Goal: Information Seeking & Learning: Learn about a topic

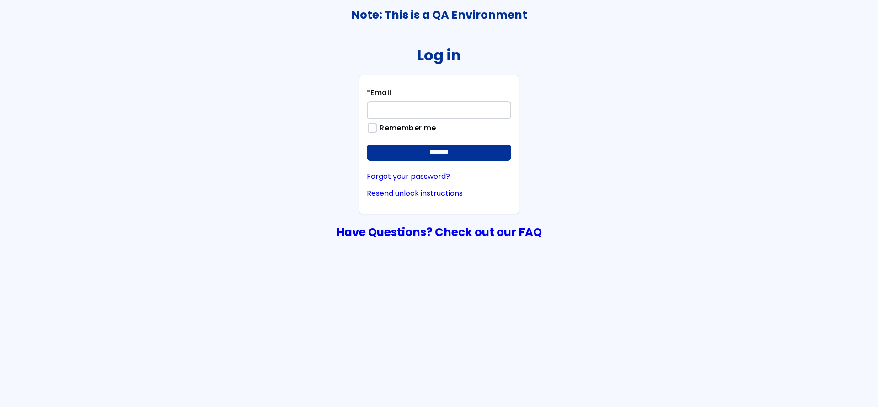
click at [435, 112] on input "* Email" at bounding box center [439, 110] width 144 height 18
type input "**********"
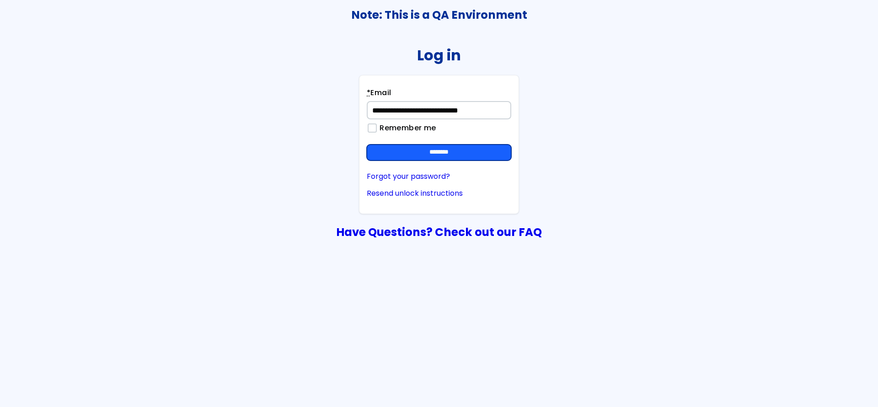
click at [413, 155] on input "********" at bounding box center [439, 152] width 144 height 16
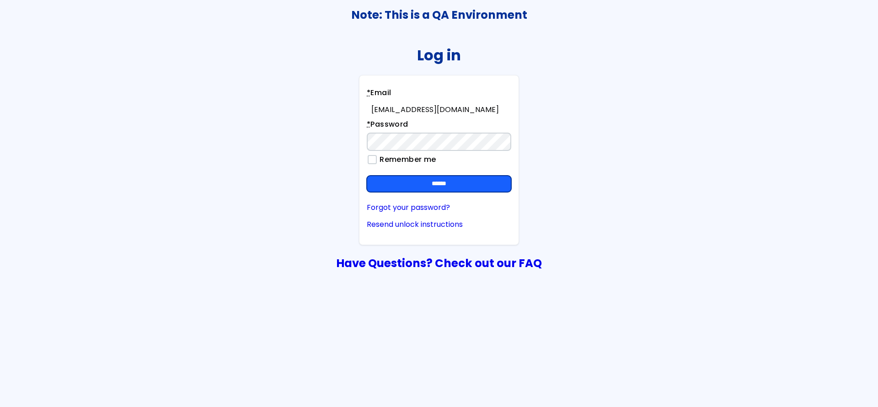
click at [441, 182] on input "******" at bounding box center [439, 184] width 144 height 16
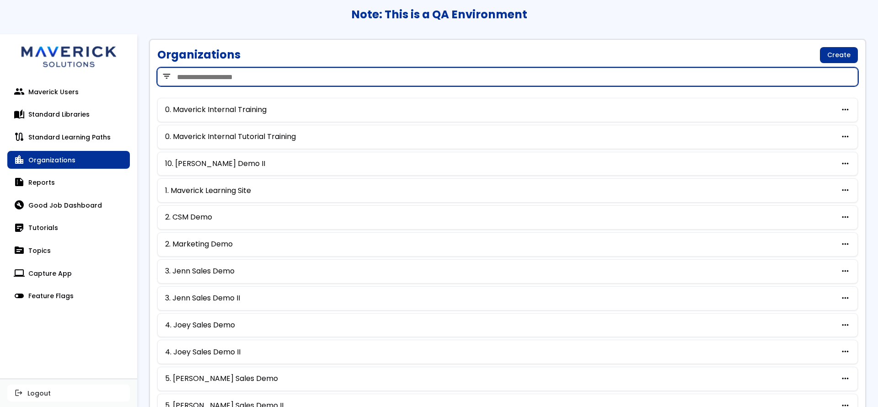
drag, startPoint x: 220, startPoint y: 80, endPoint x: 235, endPoint y: 68, distance: 18.9
click at [220, 80] on input "search" at bounding box center [507, 77] width 700 height 18
type input "***"
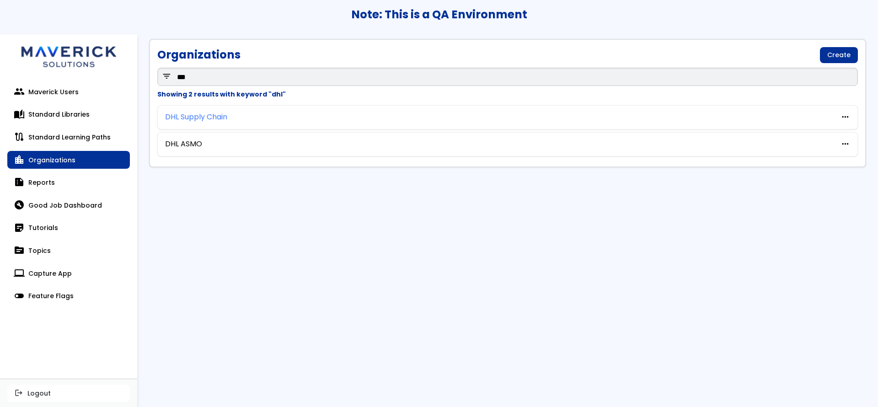
click at [193, 116] on link "DHL Supply Chain" at bounding box center [196, 117] width 62 height 8
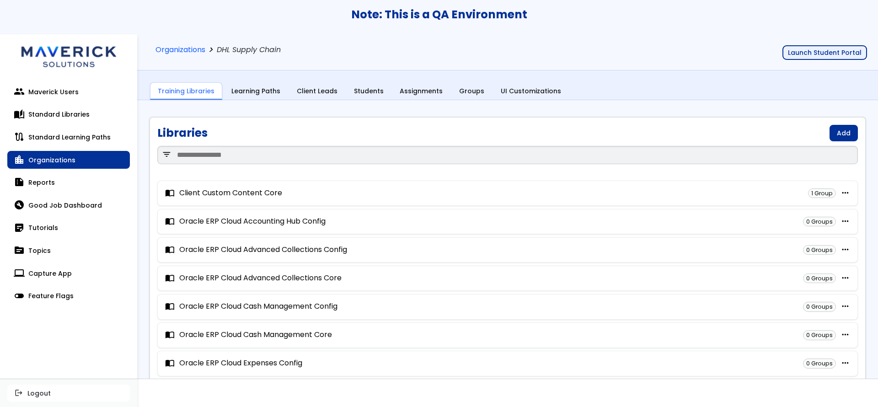
click at [816, 48] on button "Launch Student Portal" at bounding box center [824, 52] width 85 height 15
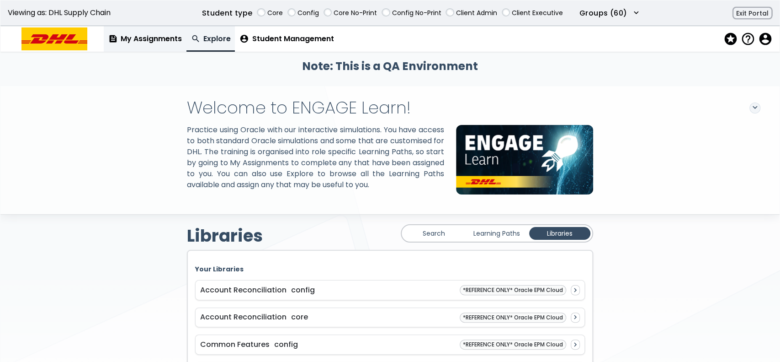
click at [149, 42] on link "feed My Assignments" at bounding box center [145, 39] width 83 height 26
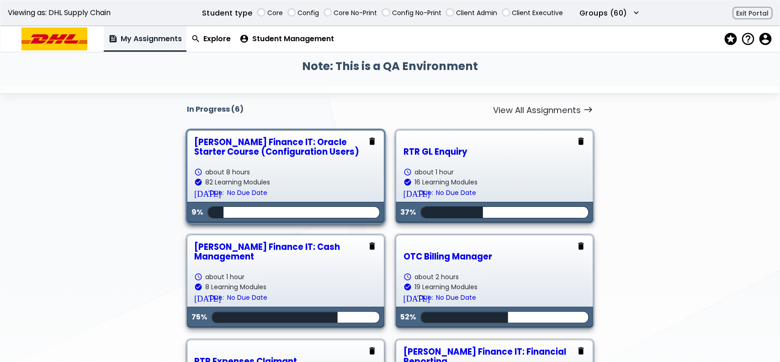
scroll to position [122, 0]
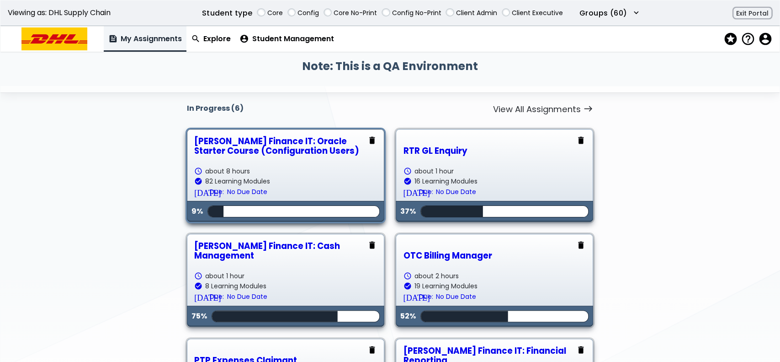
click at [304, 174] on link "COE Finance IT: Oracle Starter Course (Configuration Users) schedule about 8 ho…" at bounding box center [285, 175] width 182 height 78
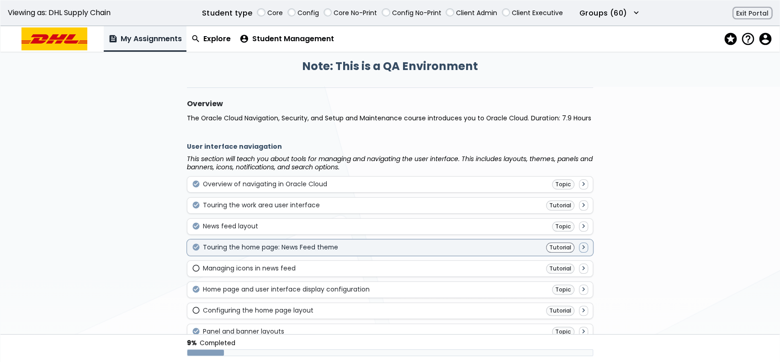
scroll to position [122, 0]
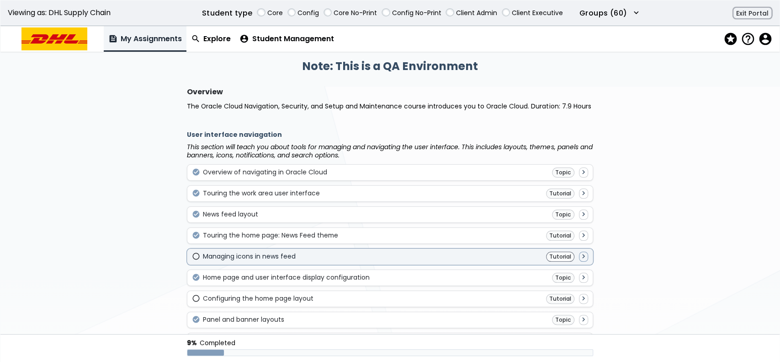
click at [383, 252] on div "radio_button_unchecked Managing icons in news feed Tutorial navigate_next" at bounding box center [390, 256] width 396 height 10
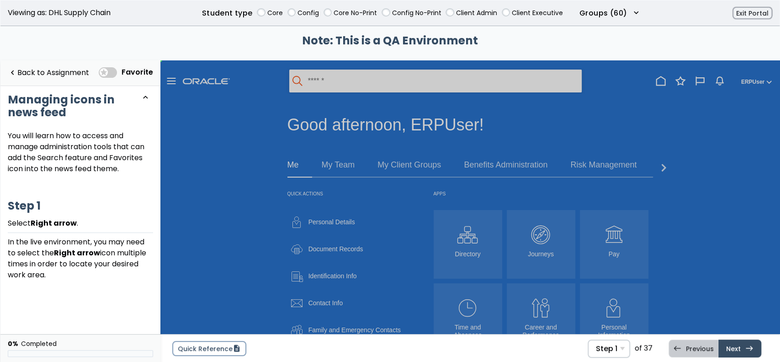
click at [109, 72] on span at bounding box center [108, 72] width 18 height 11
click at [614, 344] on span "Step 1" at bounding box center [606, 348] width 21 height 9
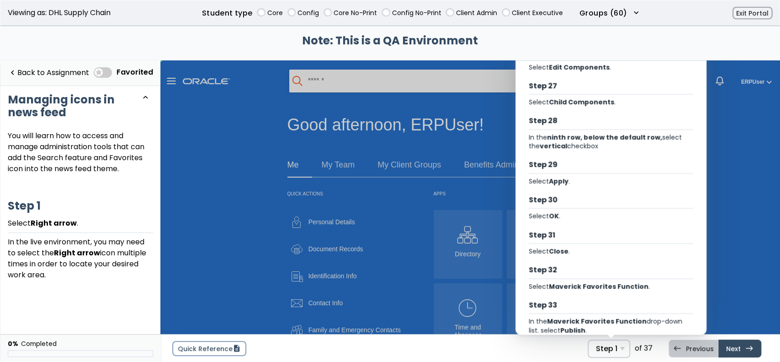
scroll to position [1070, 0]
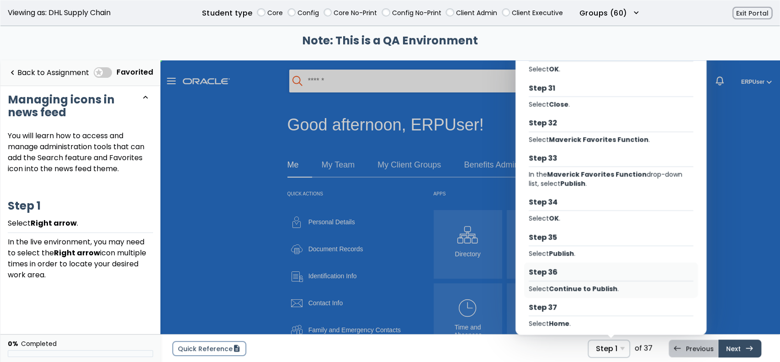
click at [635, 273] on div "Step 36 Select Continue to Publish ." at bounding box center [611, 279] width 174 height 35
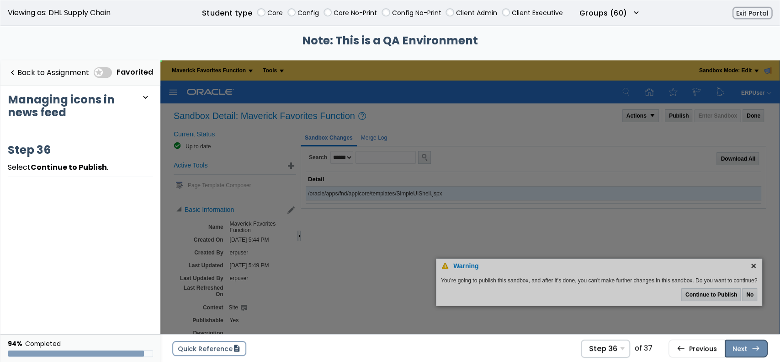
click at [744, 343] on link "Next east Step 37 Select Home ." at bounding box center [746, 347] width 43 height 17
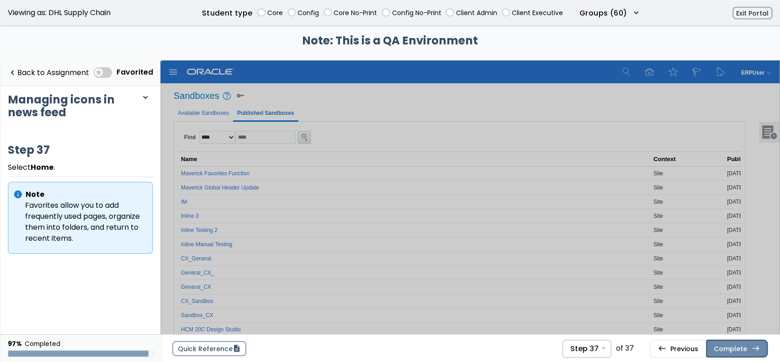
click at [726, 346] on button "Complete east" at bounding box center [737, 347] width 62 height 17
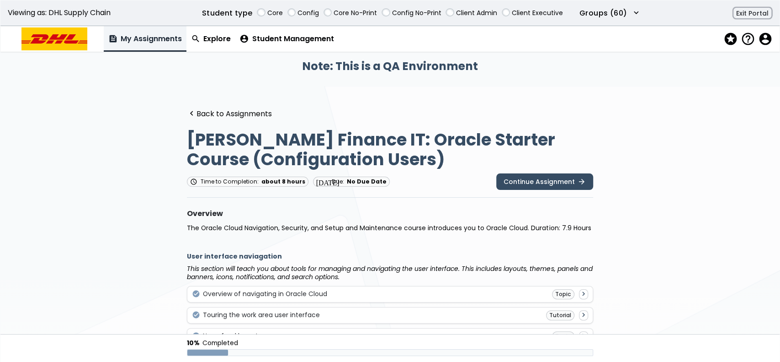
scroll to position [122, 0]
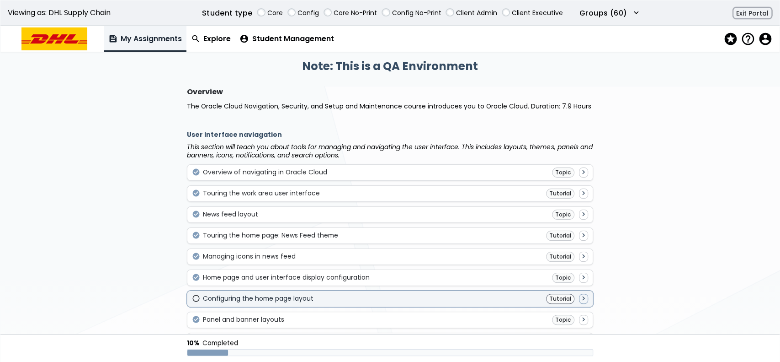
click at [399, 297] on div "radio_button_unchecked Configuring the home page layout Tutorial navigate_next" at bounding box center [390, 298] width 396 height 10
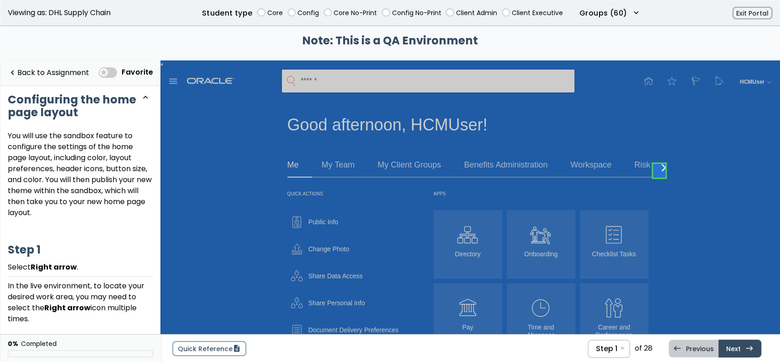
click at [117, 70] on span at bounding box center [108, 72] width 18 height 11
click at [54, 75] on link "navigate_before Back to Assignment" at bounding box center [48, 73] width 81 height 19
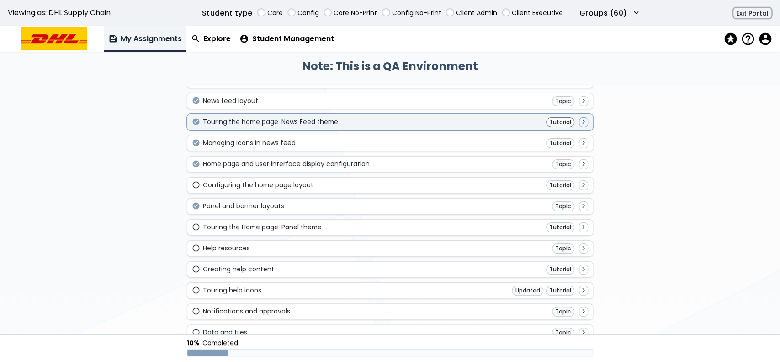
scroll to position [244, 0]
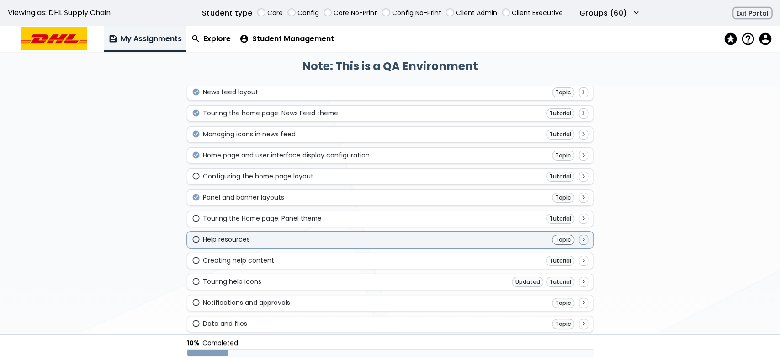
click at [461, 242] on div "radio_button_unchecked Help resources Topic navigate_next" at bounding box center [390, 239] width 396 height 10
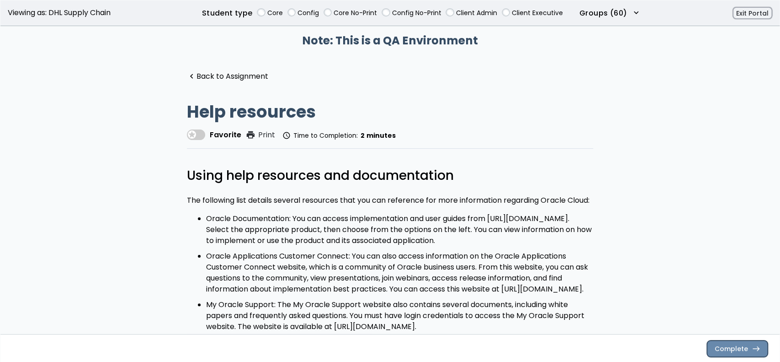
click at [756, 349] on button "Complete east" at bounding box center [737, 348] width 61 height 16
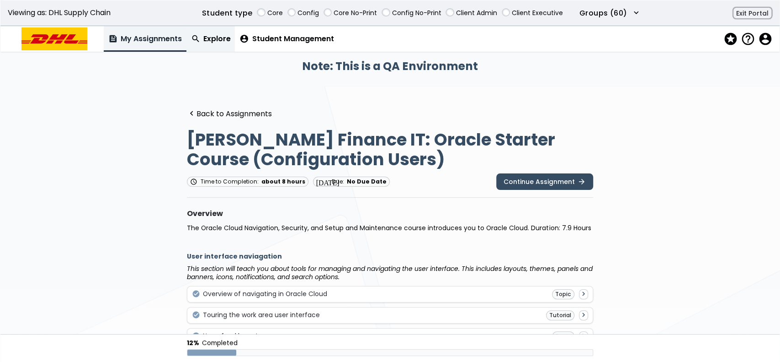
click at [223, 35] on link "search Explore" at bounding box center [210, 39] width 49 height 26
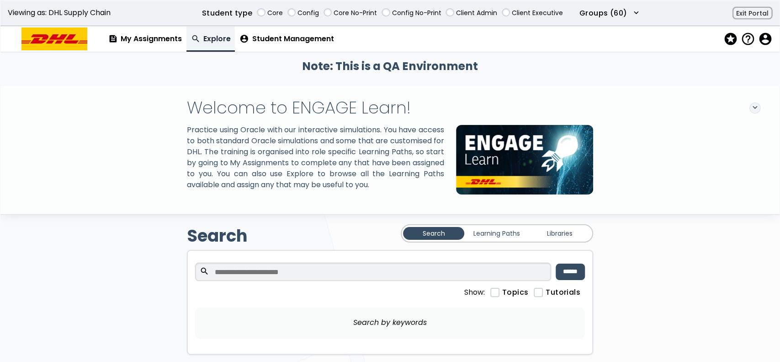
scroll to position [41, 0]
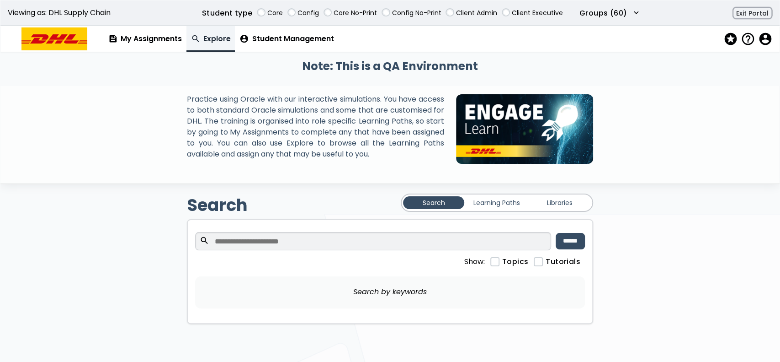
click at [490, 206] on link "Learning Paths" at bounding box center [496, 202] width 61 height 13
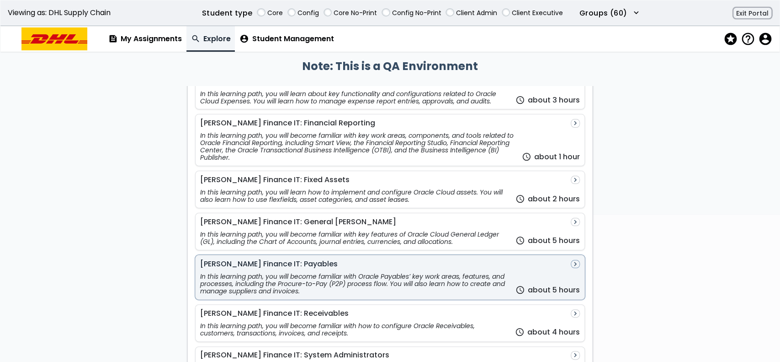
scroll to position [366, 0]
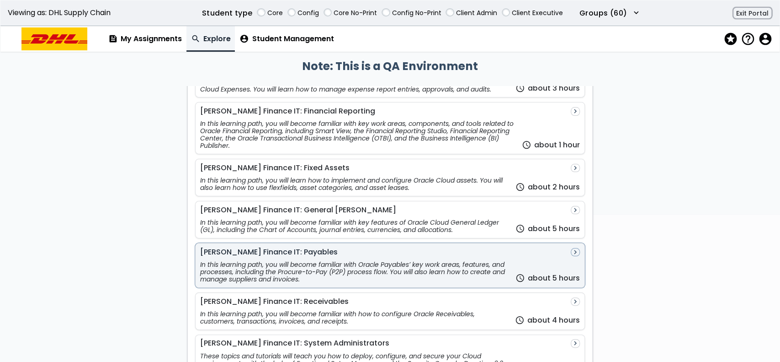
click at [417, 276] on div "In this learning path, you will become familiar with Oracle Payables’ key work …" at bounding box center [355, 272] width 311 height 22
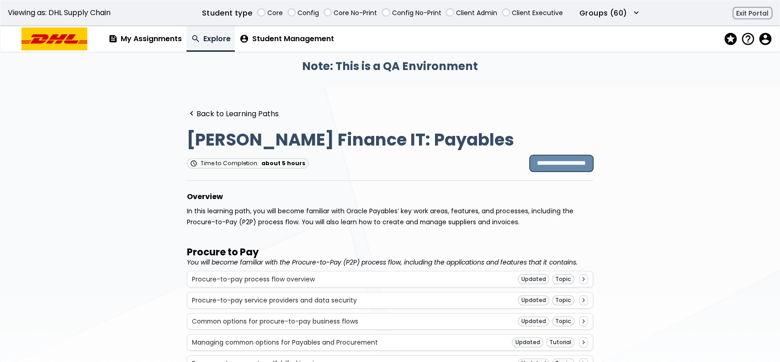
click at [530, 167] on input "**********" at bounding box center [562, 163] width 64 height 16
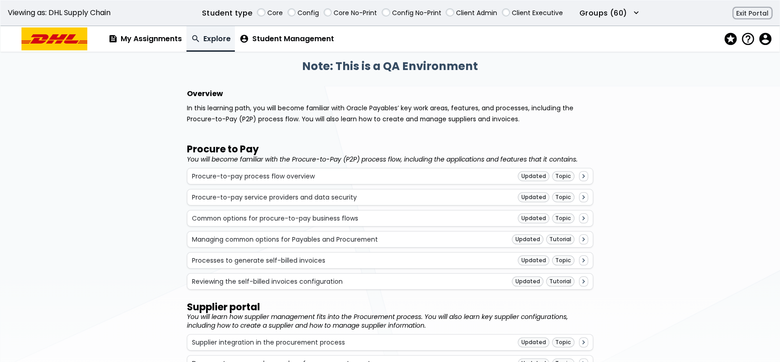
scroll to position [122, 0]
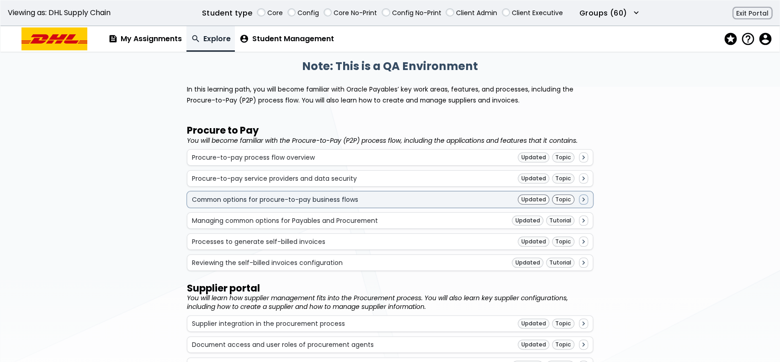
click at [427, 194] on div "Common options for procure-to-pay business flows Updated Topic navigate_next" at bounding box center [390, 199] width 396 height 10
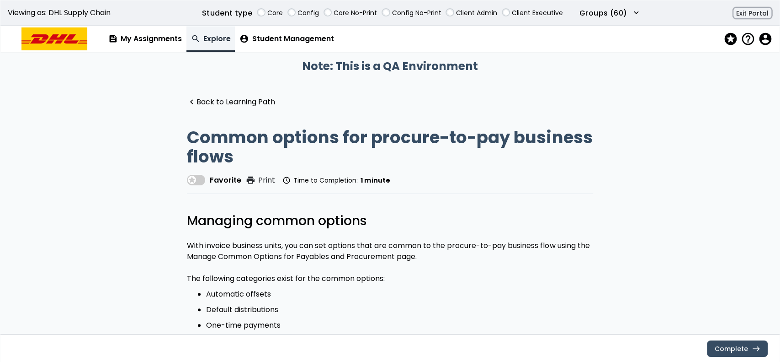
click at [195, 176] on span at bounding box center [196, 180] width 18 height 11
click at [732, 39] on span "stars" at bounding box center [730, 38] width 13 height 13
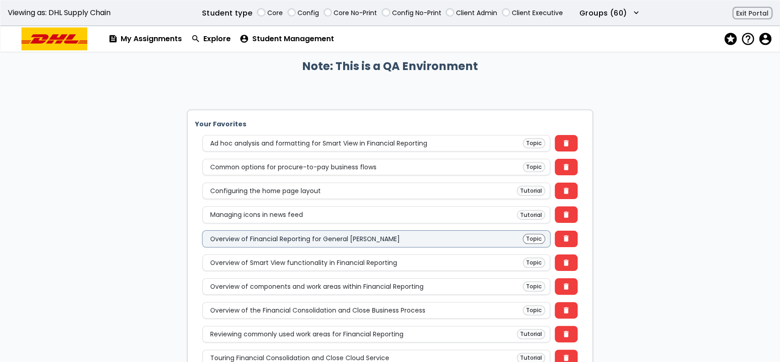
scroll to position [86, 0]
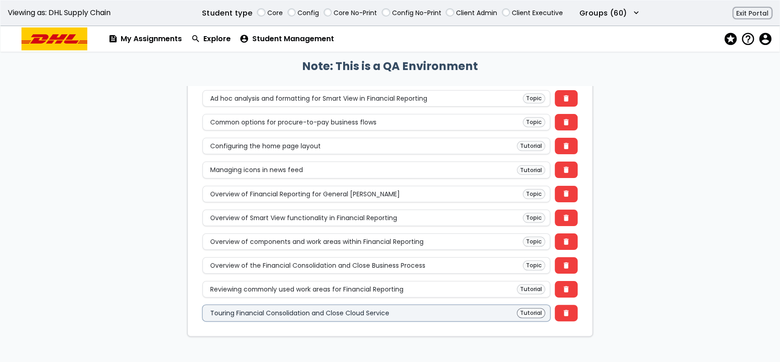
click at [303, 309] on div "Touring Financial Consolidation and Close Cloud Service" at bounding box center [299, 312] width 179 height 7
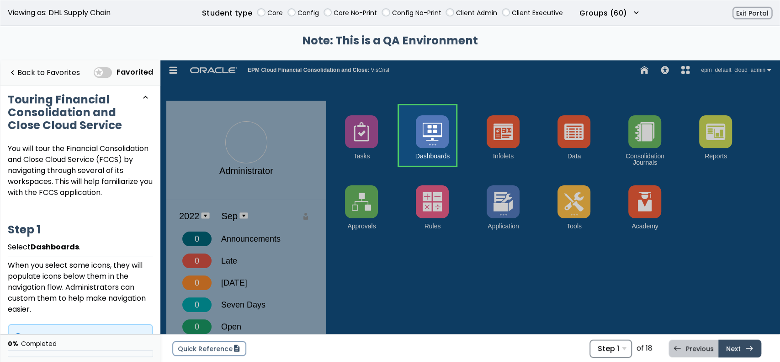
click at [600, 346] on span "Step 1" at bounding box center [608, 348] width 21 height 9
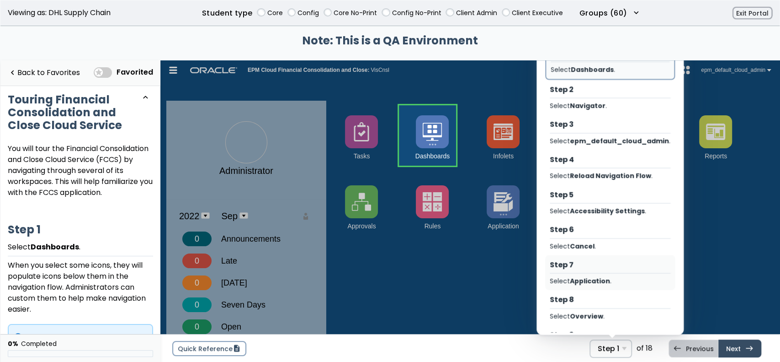
scroll to position [351, 0]
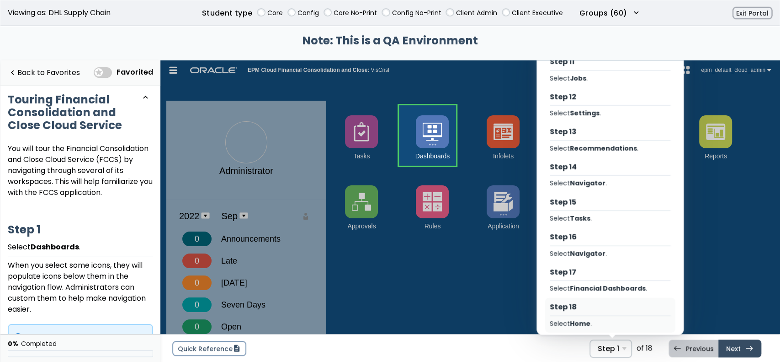
click at [594, 305] on div "Step 18 Select Home ." at bounding box center [610, 314] width 130 height 35
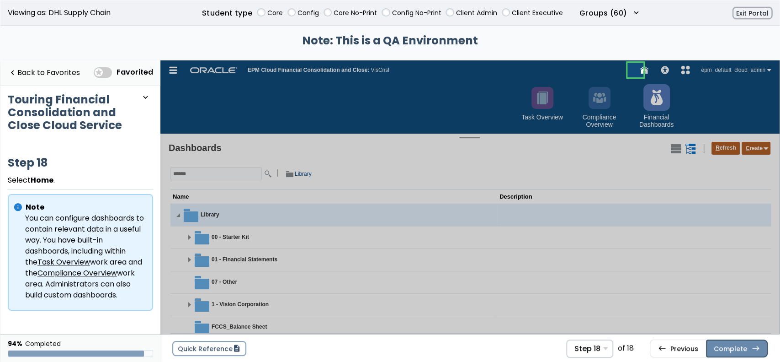
click at [748, 343] on link "Complete east" at bounding box center [737, 347] width 62 height 17
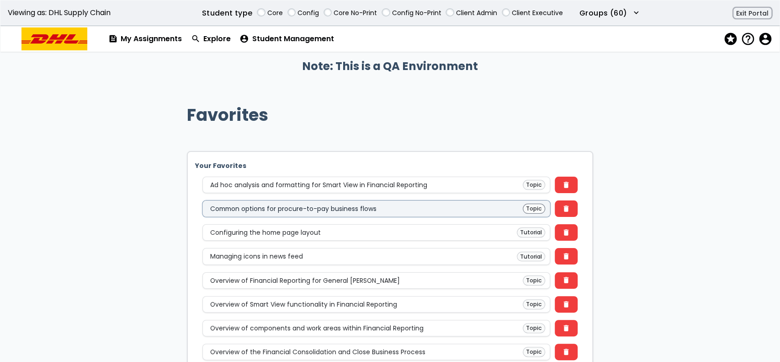
scroll to position [86, 0]
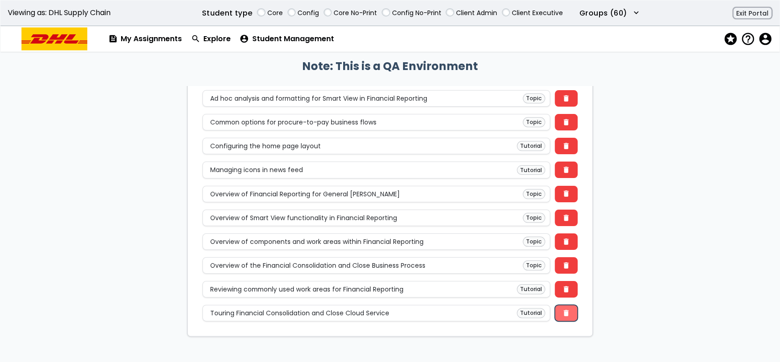
click at [563, 312] on span "delete" at bounding box center [566, 312] width 8 height 7
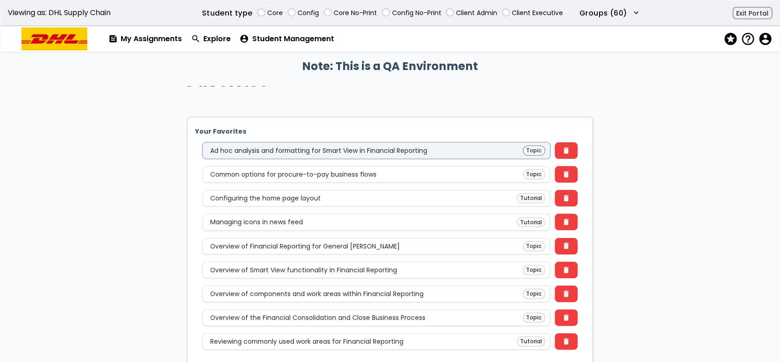
scroll to position [63, 0]
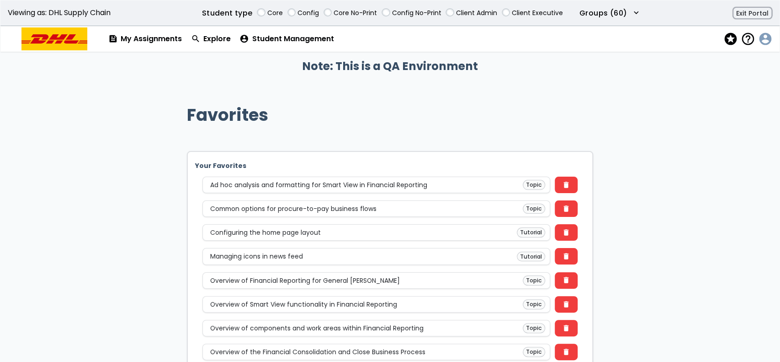
click at [767, 38] on span "account_circle" at bounding box center [764, 38] width 13 height 13
click at [745, 57] on button "account_circle Profile" at bounding box center [726, 57] width 81 height 16
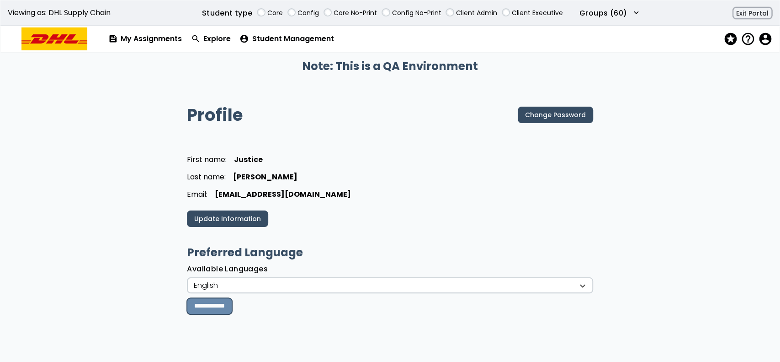
click at [232, 301] on input "**********" at bounding box center [209, 306] width 45 height 16
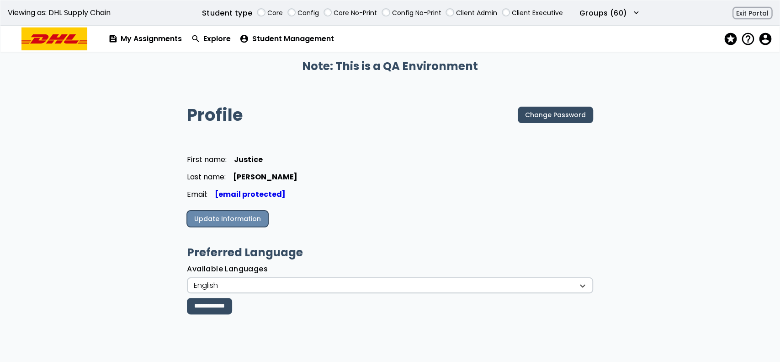
click at [245, 215] on link "Update Information" at bounding box center [227, 218] width 81 height 16
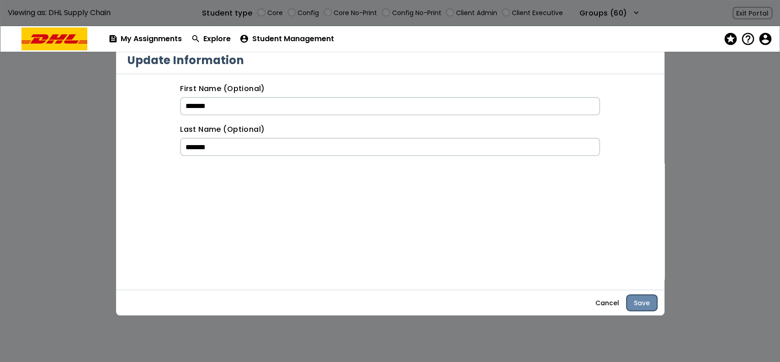
click at [643, 302] on button "Save" at bounding box center [642, 302] width 31 height 16
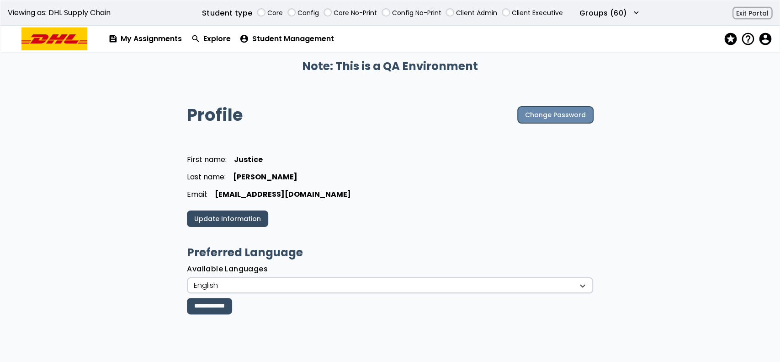
click at [556, 121] on button "Change Password" at bounding box center [555, 114] width 75 height 16
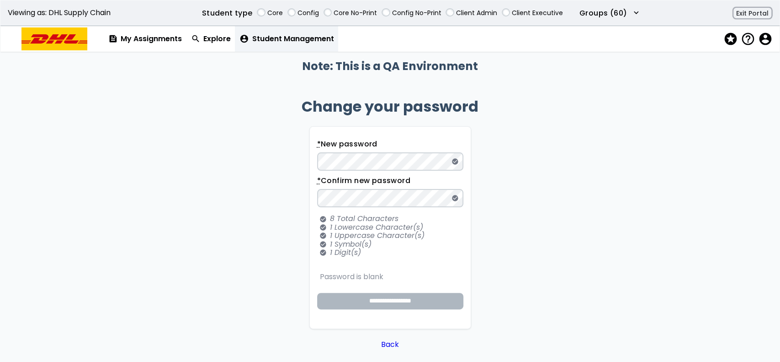
click at [262, 37] on link "account_circle Student Management" at bounding box center [286, 39] width 103 height 26
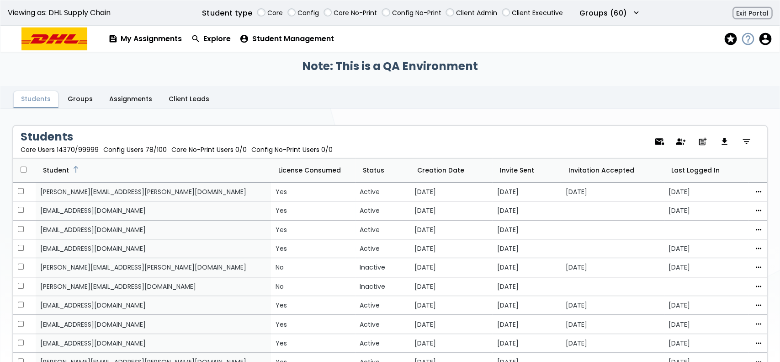
click at [756, 40] on button "help_outline" at bounding box center [748, 38] width 17 height 13
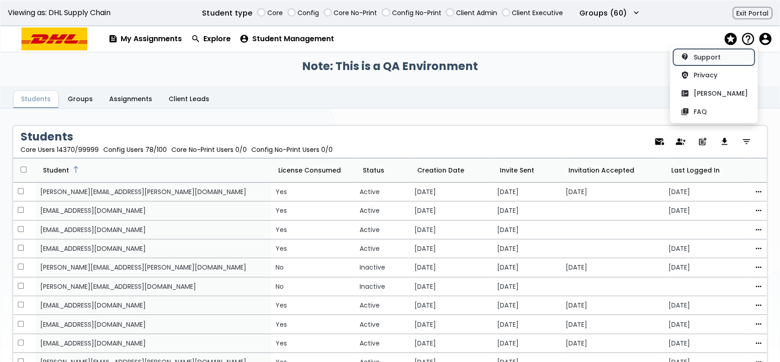
click at [731, 60] on link "contact_support Support" at bounding box center [713, 57] width 81 height 16
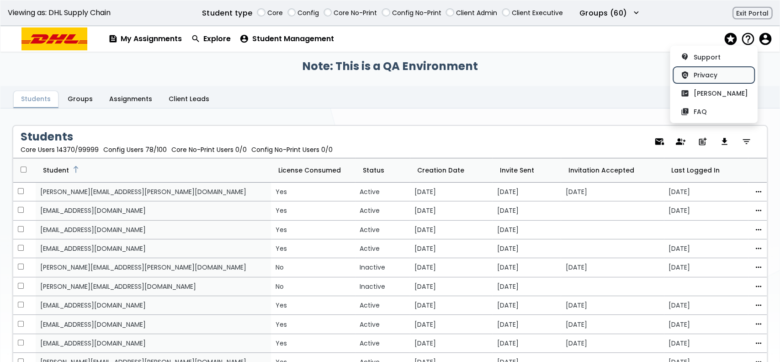
click at [709, 77] on button "policy Privacy" at bounding box center [713, 75] width 81 height 16
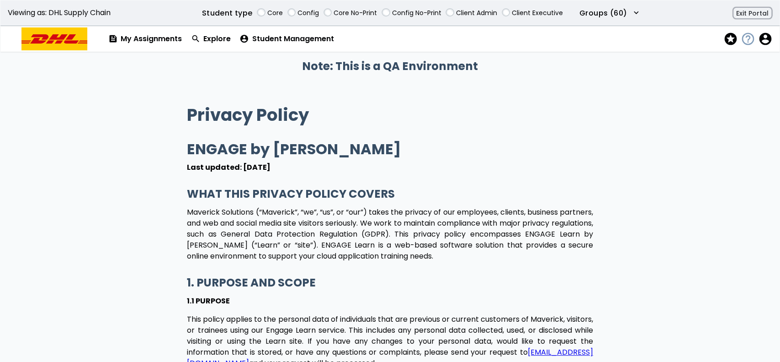
click at [745, 41] on span "help_outline" at bounding box center [746, 38] width 13 height 13
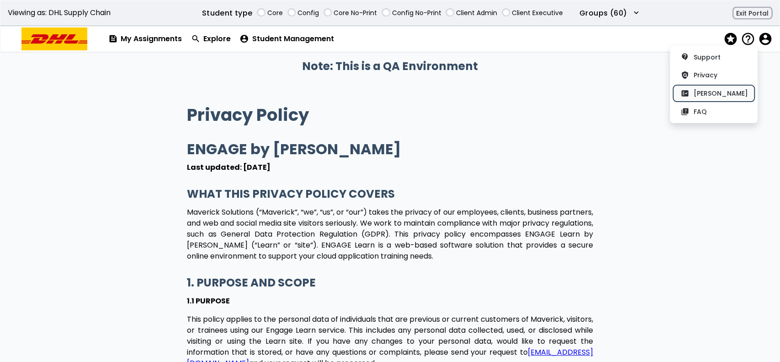
click at [721, 88] on button "fact_check EULA" at bounding box center [713, 93] width 81 height 16
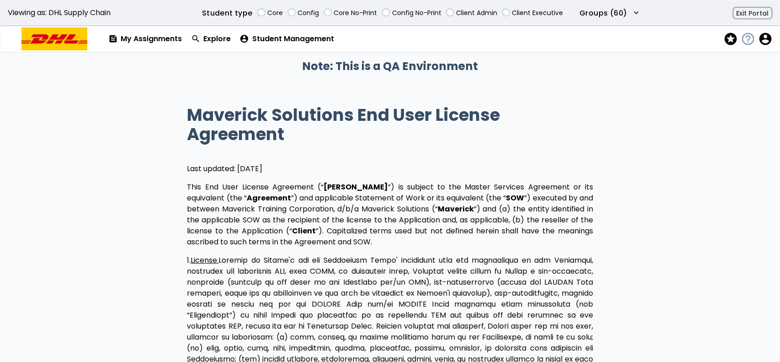
click at [743, 41] on span "help_outline" at bounding box center [746, 38] width 13 height 13
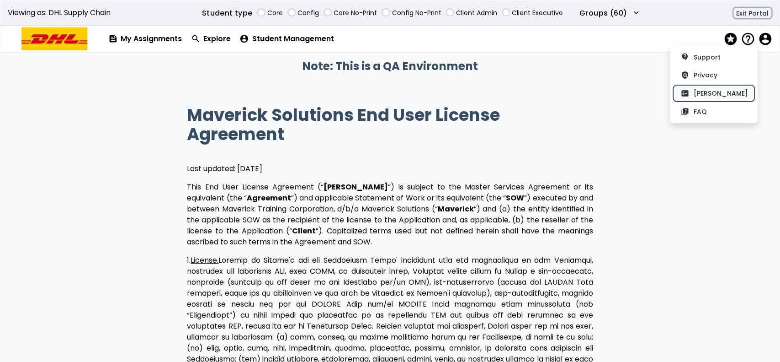
click at [708, 93] on button "fact_check EULA" at bounding box center [713, 93] width 81 height 16
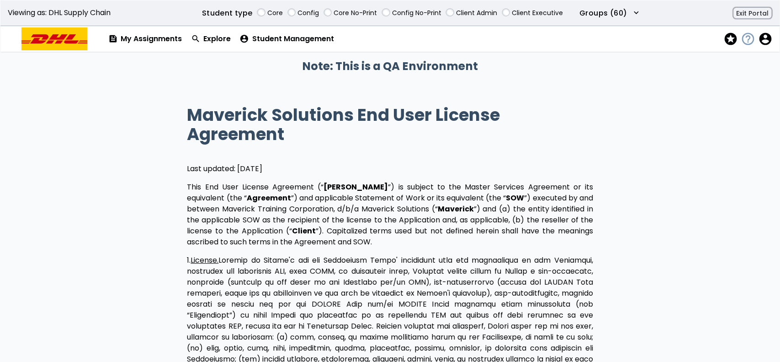
click at [747, 33] on span "help_outline" at bounding box center [746, 38] width 13 height 13
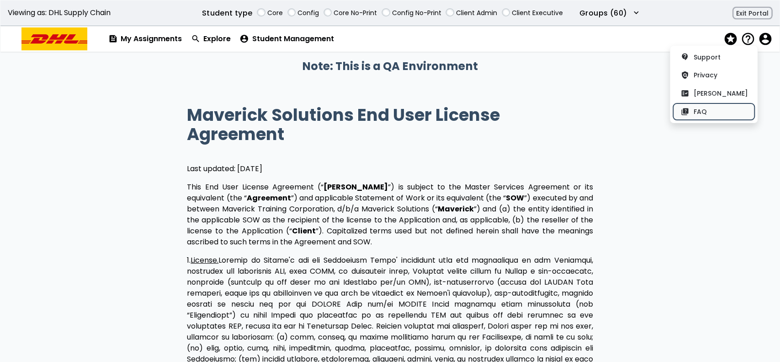
click at [710, 113] on button "quiz FAQ" at bounding box center [713, 111] width 81 height 16
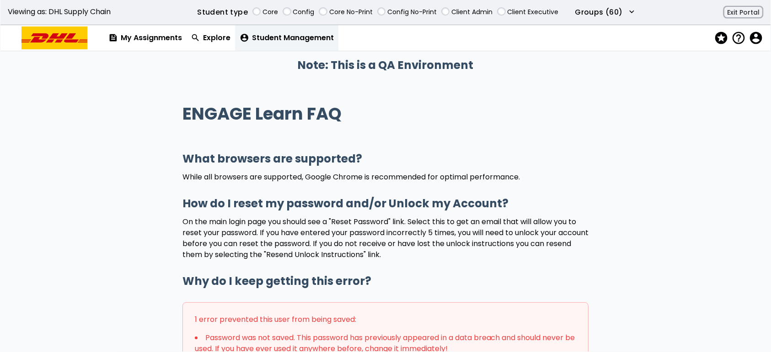
click at [299, 25] on link "account_circle Student Management" at bounding box center [286, 38] width 103 height 26
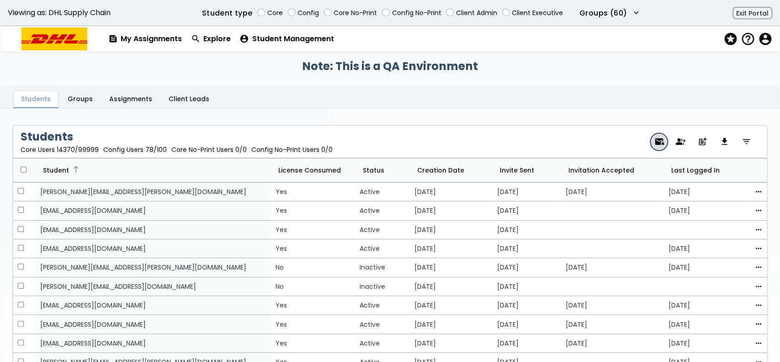
click at [654, 143] on span "mail_lock" at bounding box center [659, 142] width 10 height 6
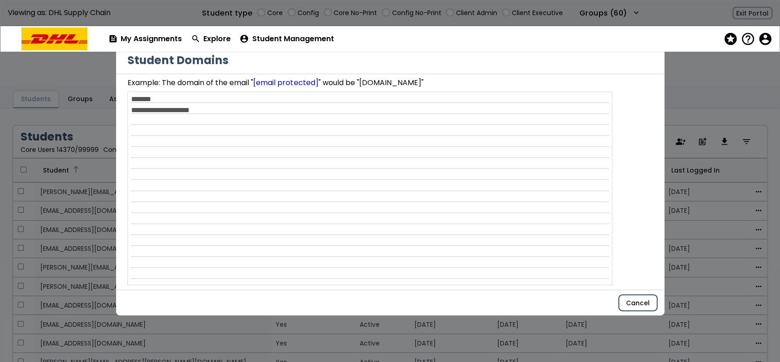
click at [634, 298] on button "Cancel" at bounding box center [638, 302] width 38 height 16
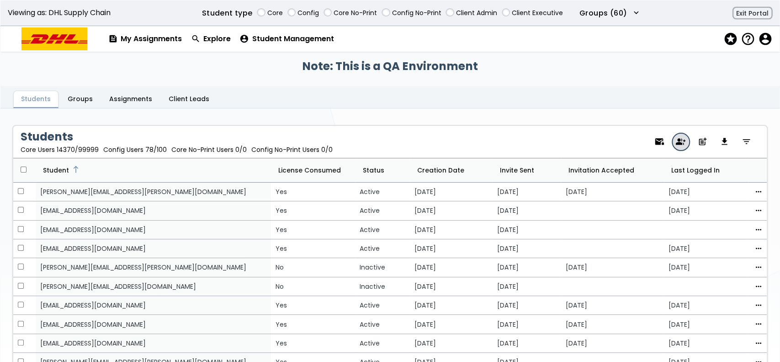
click at [676, 143] on span "group_add" at bounding box center [681, 142] width 10 height 6
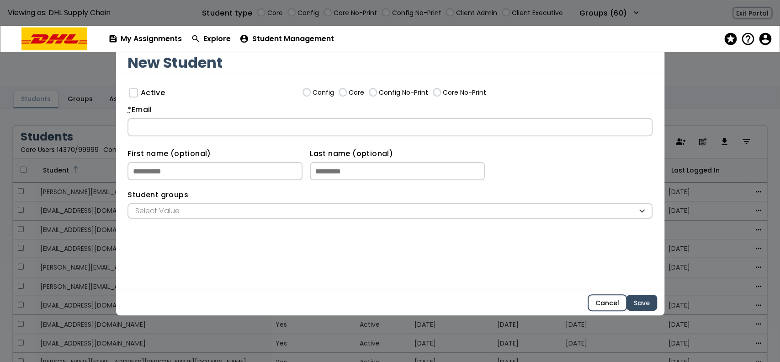
click at [597, 303] on button "Cancel" at bounding box center [607, 302] width 38 height 16
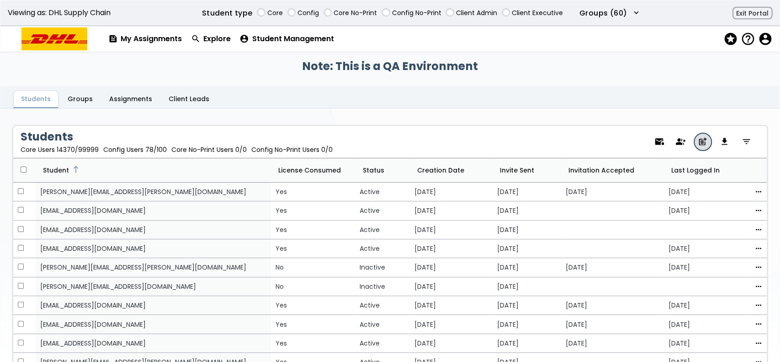
click at [698, 140] on span "post_add" at bounding box center [703, 142] width 10 height 6
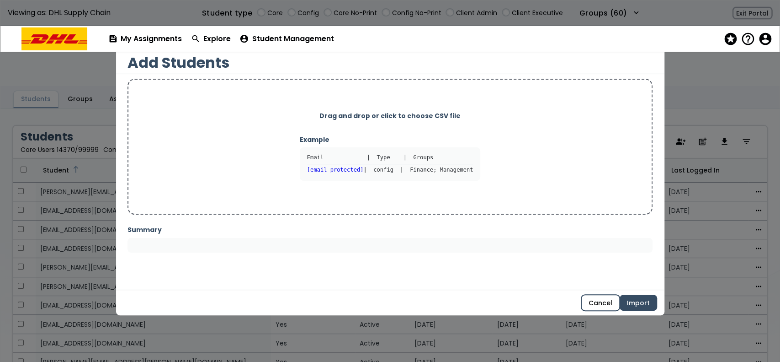
click at [592, 302] on button "Cancel" at bounding box center [600, 302] width 38 height 16
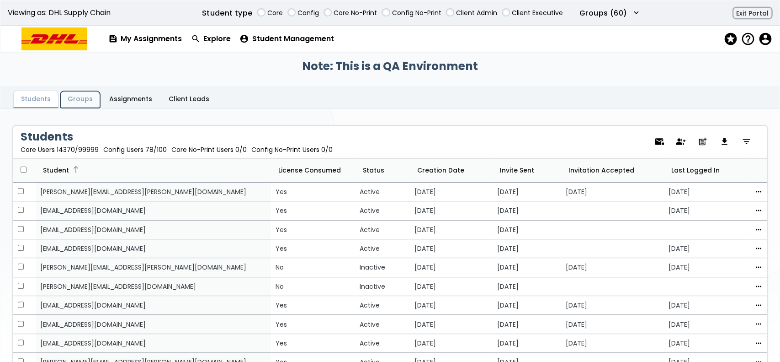
click at [86, 96] on link "Groups" at bounding box center [80, 99] width 40 height 17
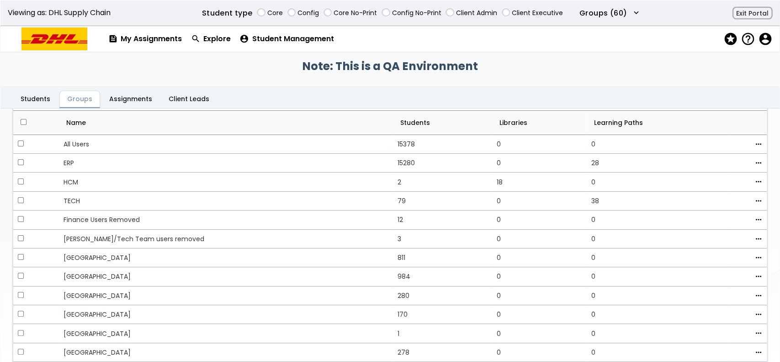
scroll to position [61, 0]
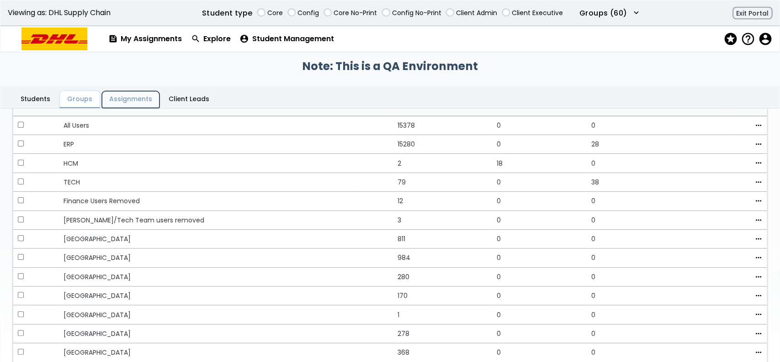
click at [122, 104] on link "Assignments" at bounding box center [131, 99] width 58 height 17
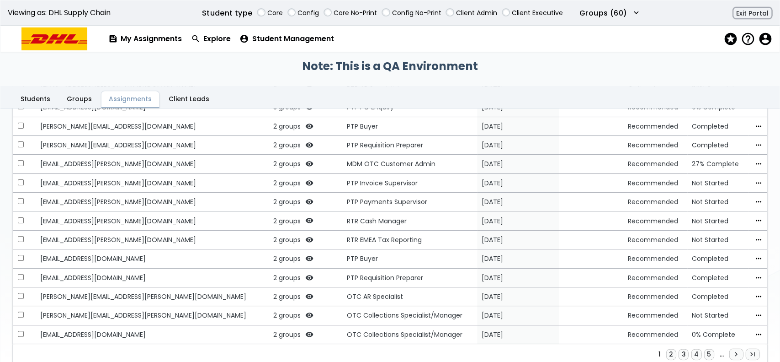
scroll to position [287, 0]
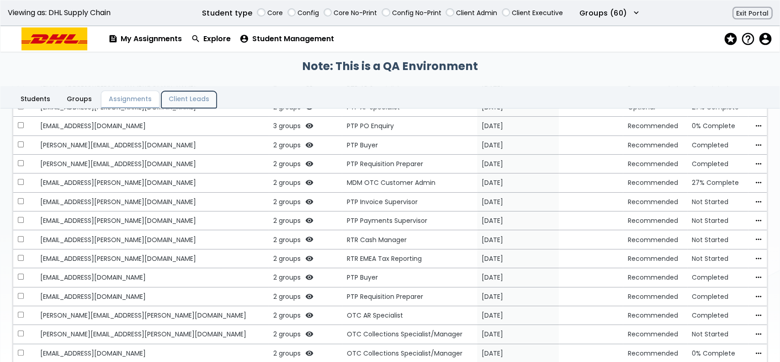
click at [172, 98] on link "Client Leads" at bounding box center [188, 99] width 55 height 17
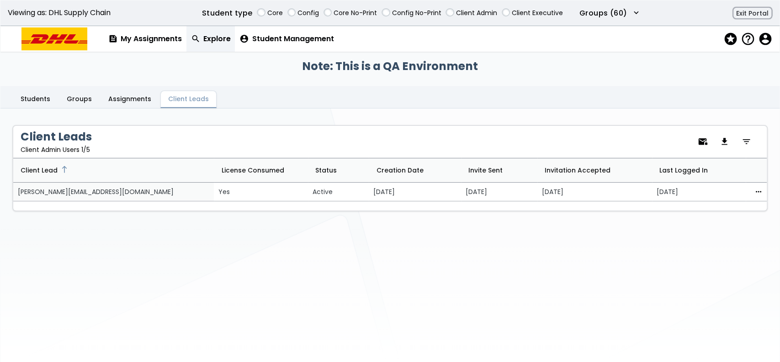
click at [222, 33] on link "search Explore" at bounding box center [210, 39] width 49 height 26
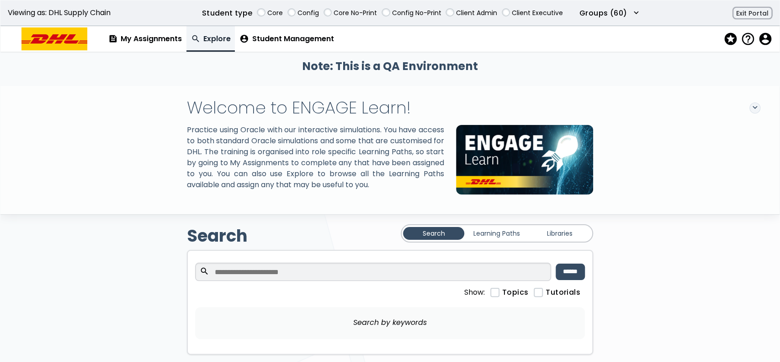
click at [488, 240] on link "Learning Paths" at bounding box center [496, 233] width 61 height 13
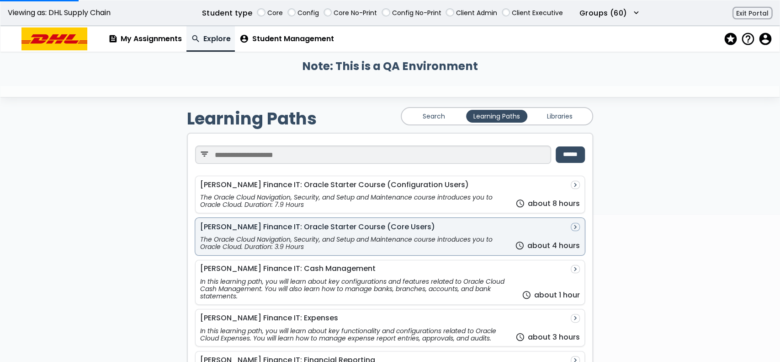
scroll to position [122, 0]
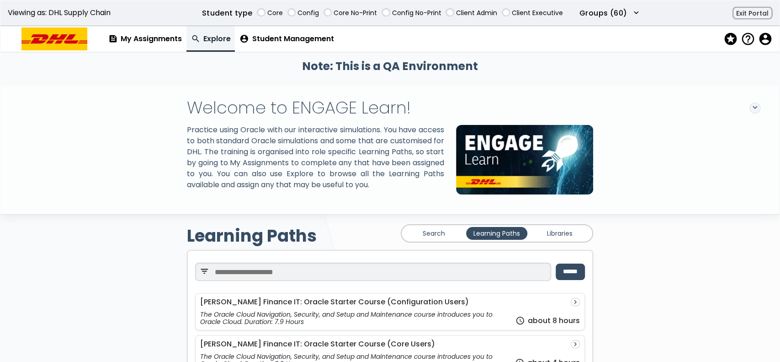
click at [570, 240] on link "Libraries" at bounding box center [559, 233] width 61 height 13
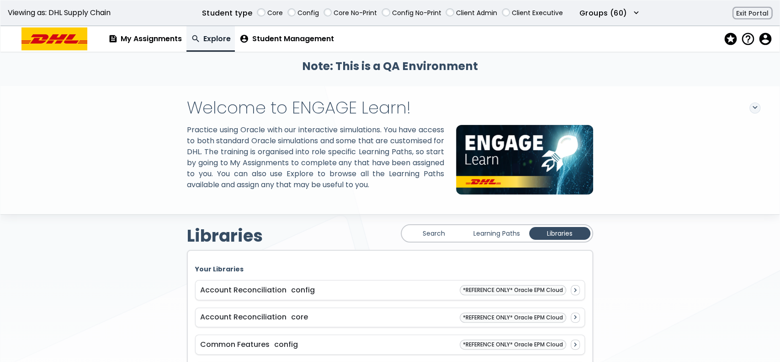
scroll to position [183, 0]
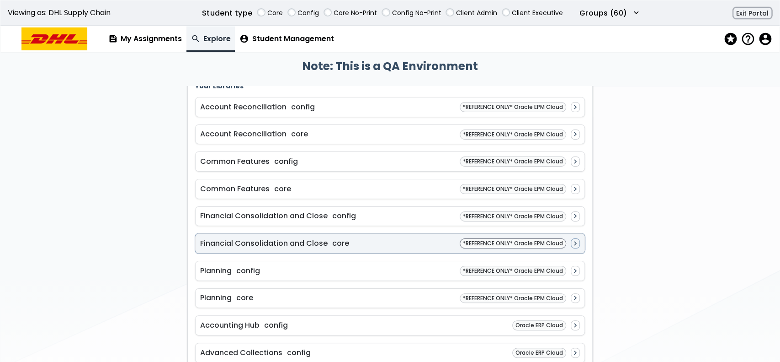
click at [307, 248] on span "Financial Consolidation and Close" at bounding box center [264, 243] width 128 height 11
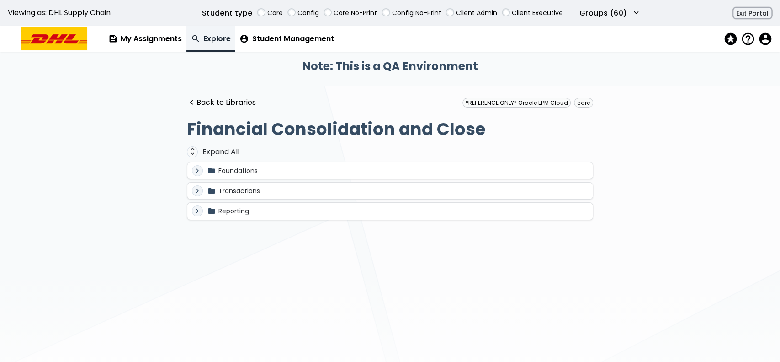
click at [341, 166] on div "expand_more folder Foundations" at bounding box center [390, 170] width 396 height 11
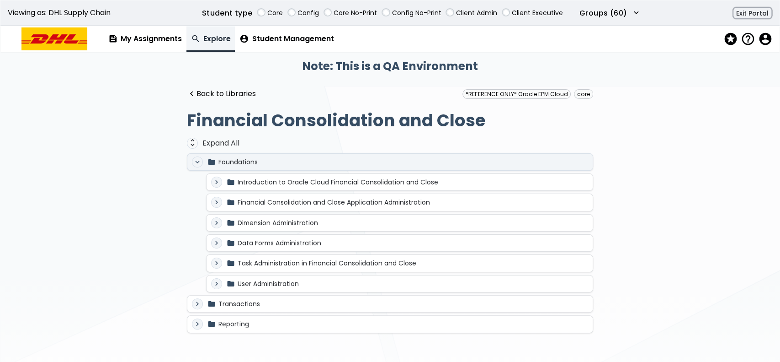
scroll to position [16, 0]
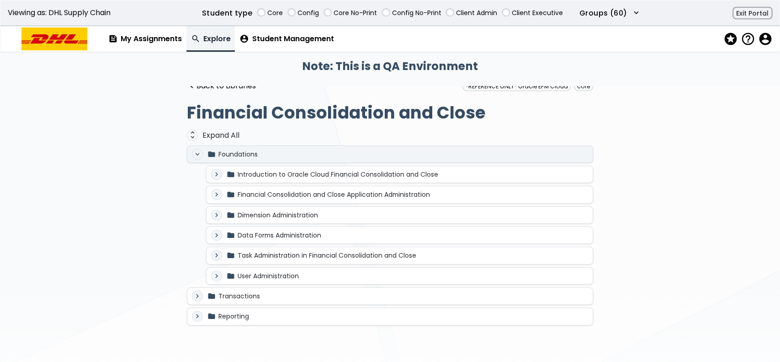
click at [352, 296] on div "expand_more folder Transactions" at bounding box center [390, 295] width 396 height 11
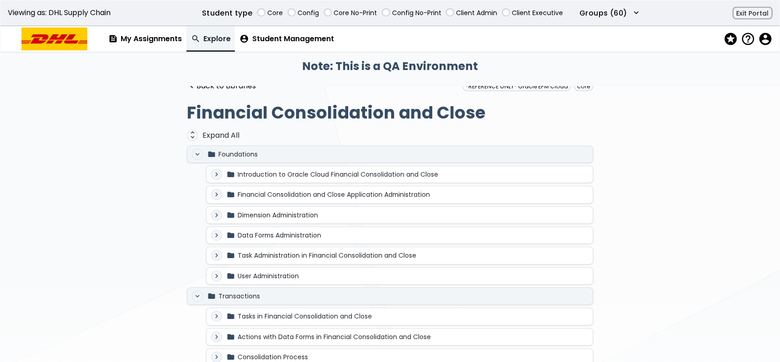
click at [353, 276] on div "expand_more folder User Administration" at bounding box center [399, 275] width 377 height 11
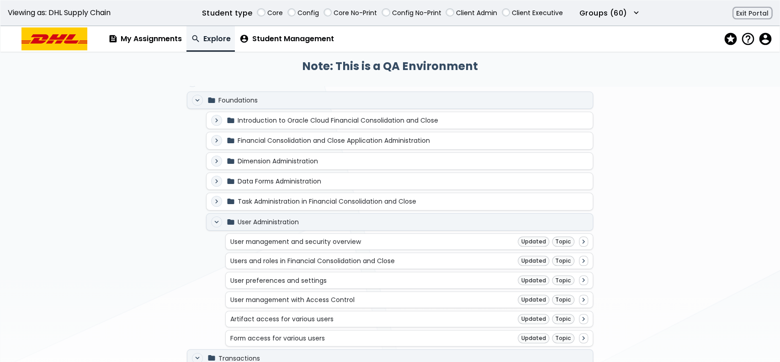
scroll to position [138, 0]
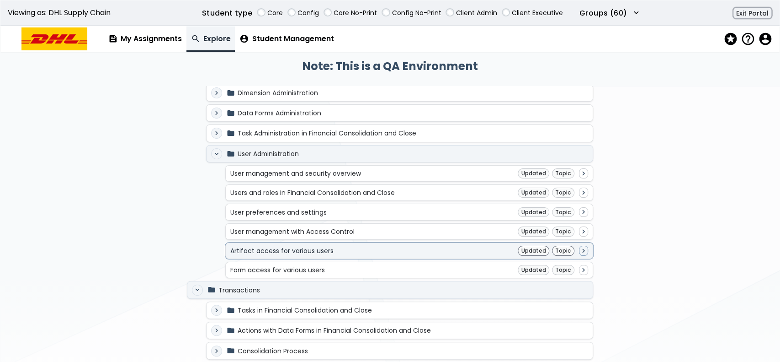
click at [377, 251] on div "Artifact access for various users Updated Topic navigate_next" at bounding box center [409, 250] width 358 height 10
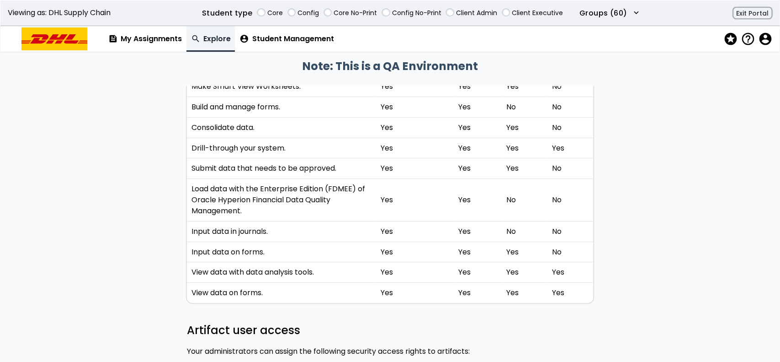
scroll to position [122, 0]
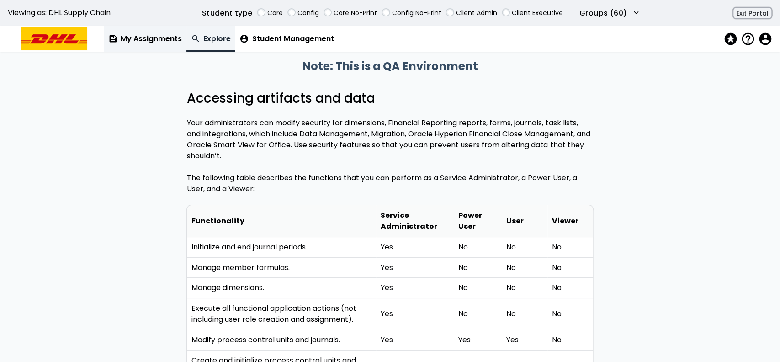
click at [151, 42] on link "feed My Assignments" at bounding box center [145, 39] width 83 height 26
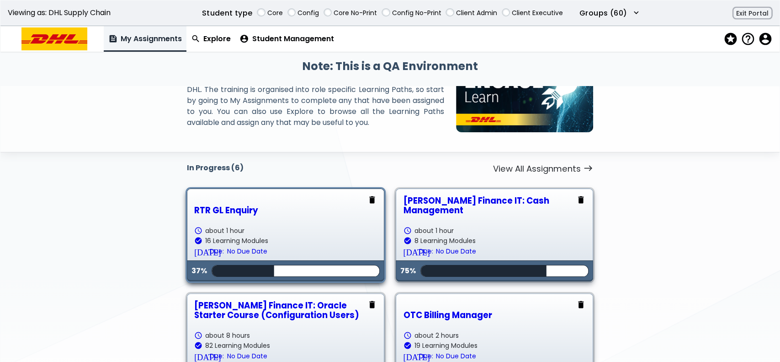
scroll to position [122, 0]
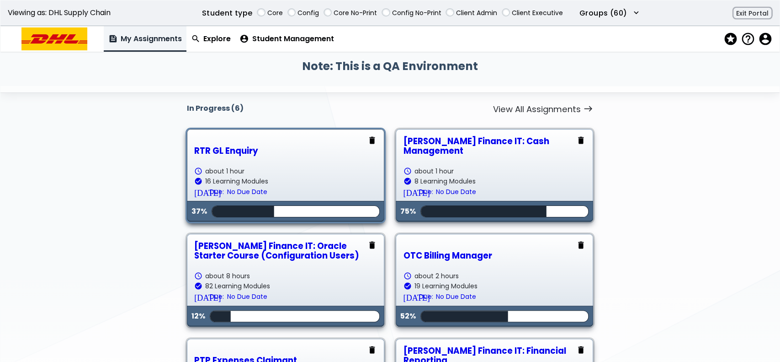
click at [285, 154] on div "RTR GL Enquiry" at bounding box center [285, 151] width 182 height 10
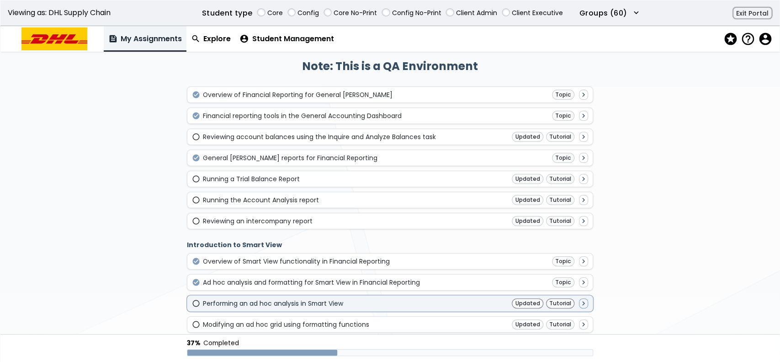
scroll to position [329, 0]
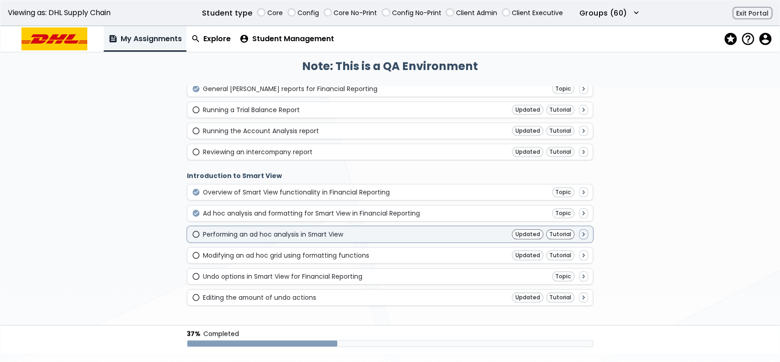
click at [347, 229] on div "radio_button_unchecked Performing an ad hoc analysis in Smart View Updated Tuto…" at bounding box center [390, 234] width 396 height 10
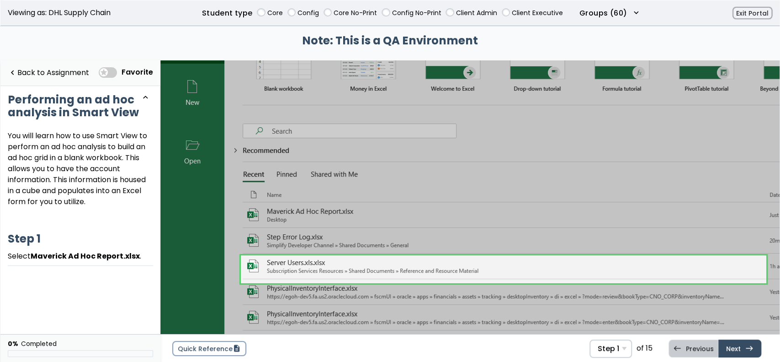
scroll to position [79, 0]
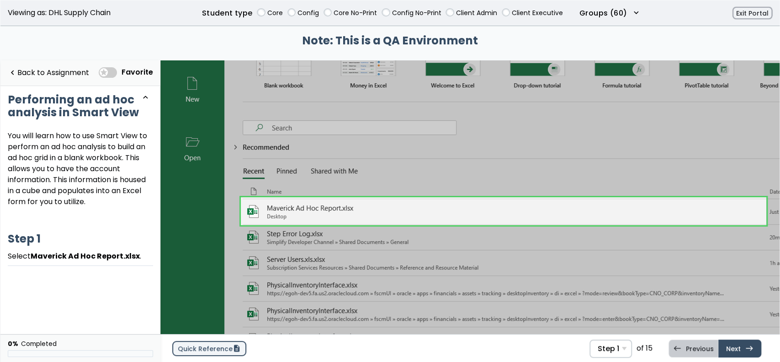
click at [206, 347] on link "Quick Reference description" at bounding box center [209, 348] width 74 height 15
click at [208, 345] on link "Quick Reference description" at bounding box center [209, 348] width 74 height 15
click at [355, 232] on img at bounding box center [599, 220] width 878 height 478
click at [351, 206] on link at bounding box center [504, 211] width 526 height 28
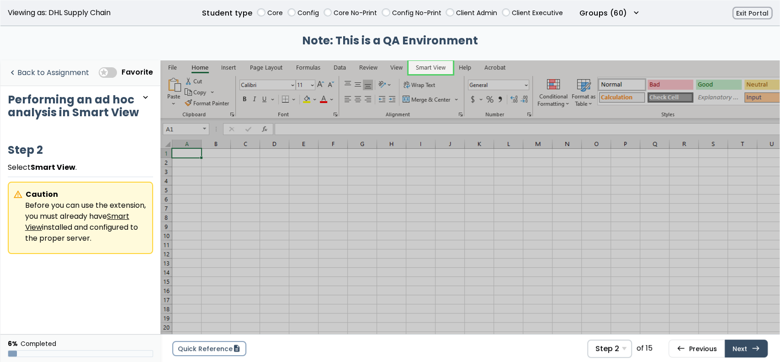
click at [43, 73] on link "navigate_before Back to Assignment" at bounding box center [48, 73] width 81 height 19
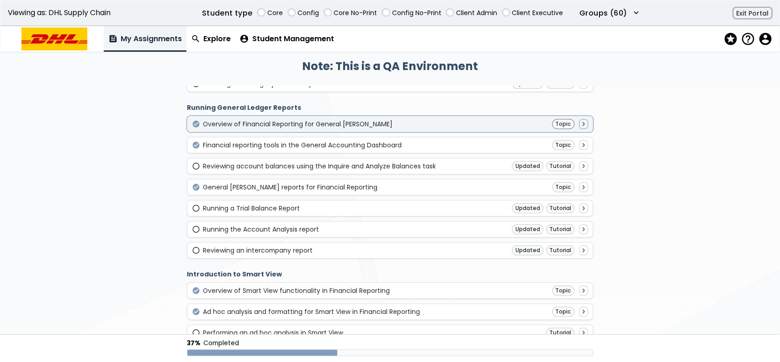
scroll to position [244, 0]
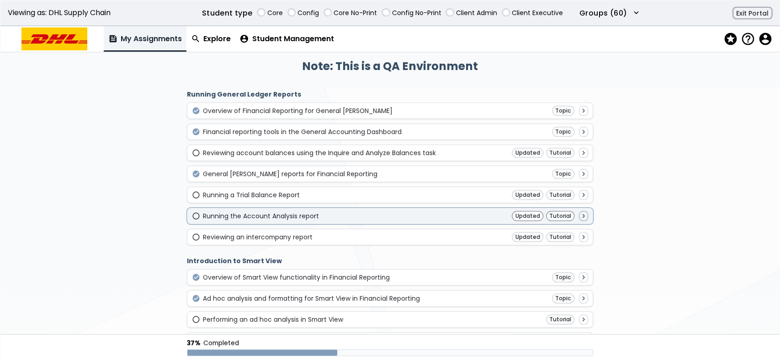
click at [327, 211] on div "radio_button_unchecked Running the Account Analysis report Updated Tutorial nav…" at bounding box center [390, 216] width 396 height 10
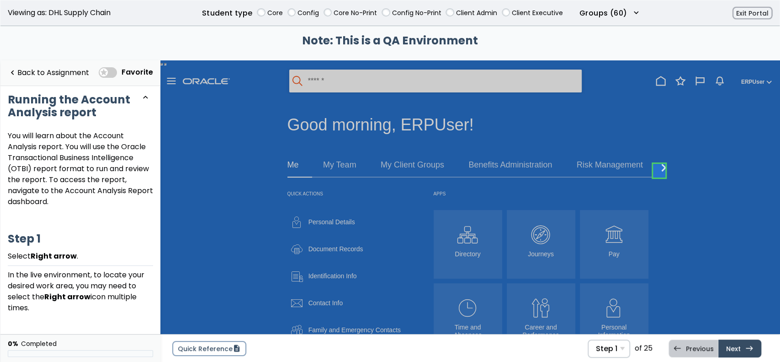
click at [664, 166] on link at bounding box center [659, 170] width 18 height 18
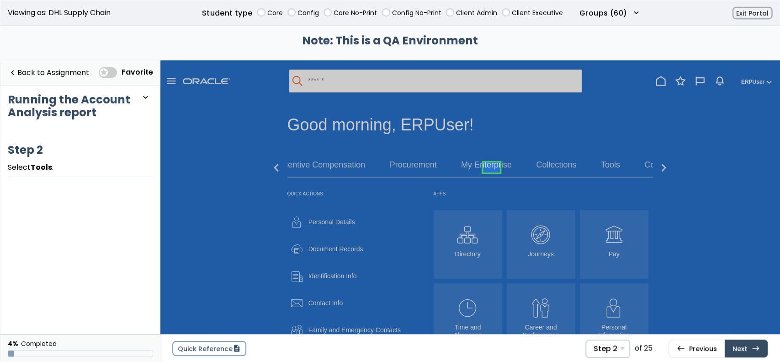
scroll to position [0, 225]
click at [465, 170] on link at bounding box center [465, 167] width 18 height 18
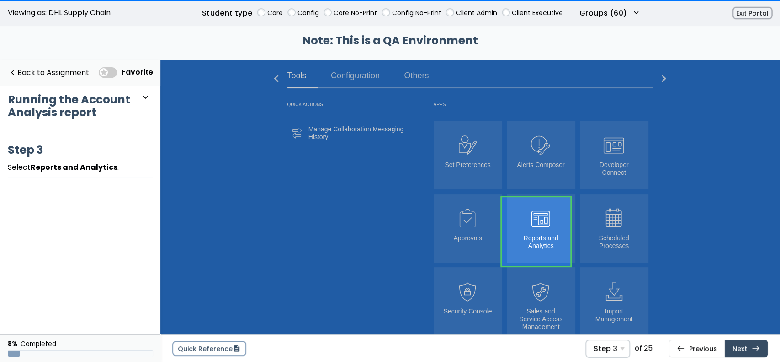
scroll to position [122, 0]
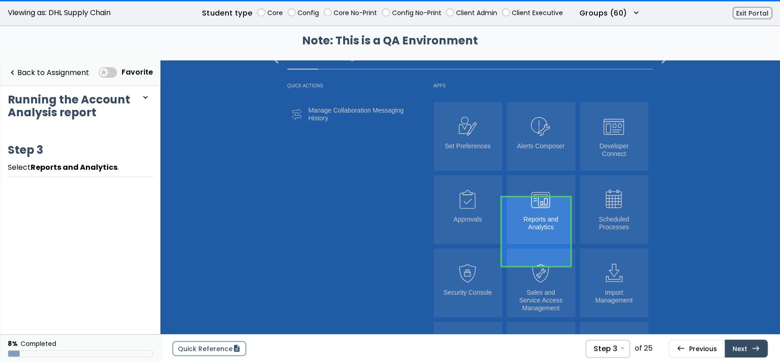
click at [526, 222] on link at bounding box center [536, 231] width 69 height 69
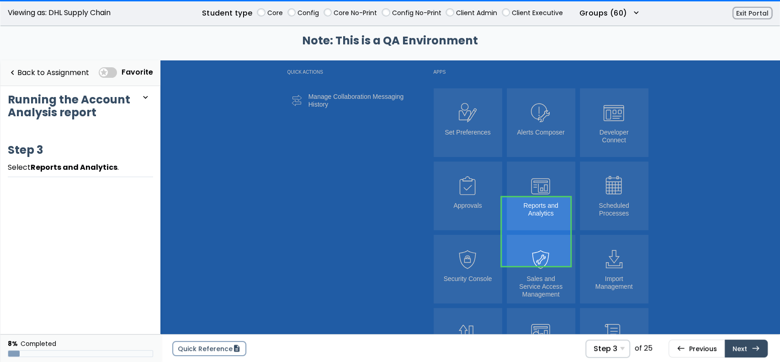
scroll to position [0, 40]
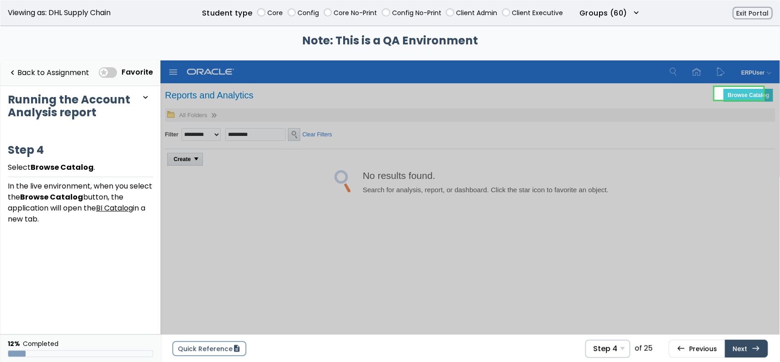
scroll to position [1, 0]
drag, startPoint x: 910, startPoint y: 160, endPoint x: 750, endPoint y: 103, distance: 170.1
click at [745, 93] on link at bounding box center [738, 93] width 49 height 18
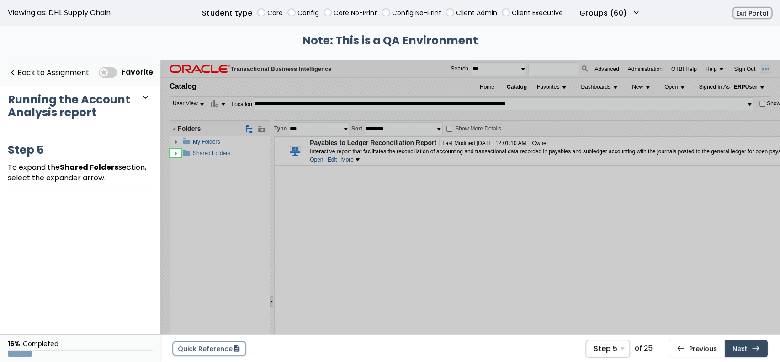
click at [176, 151] on link at bounding box center [175, 153] width 18 height 18
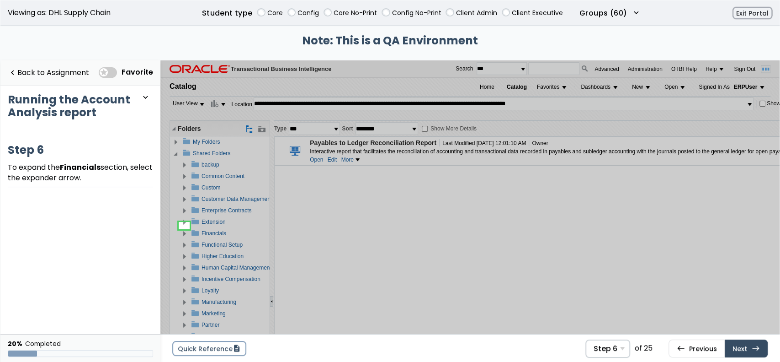
scroll to position [32, 0]
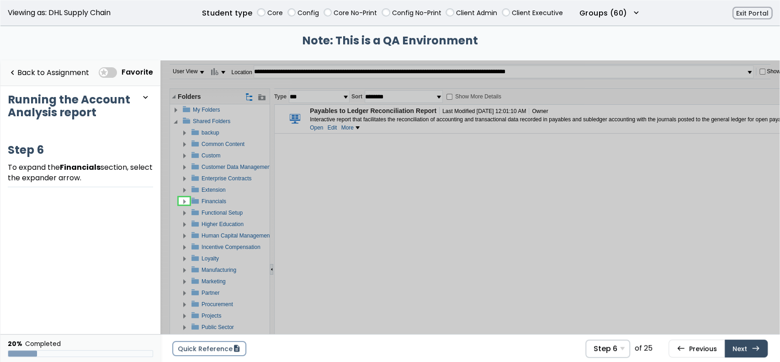
click at [184, 197] on link at bounding box center [184, 201] width 18 height 18
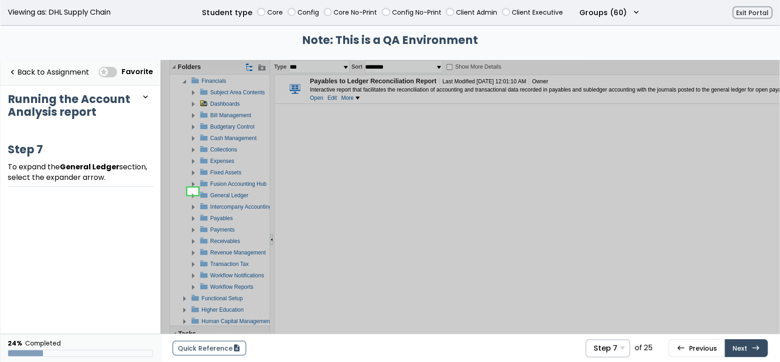
scroll to position [59, 0]
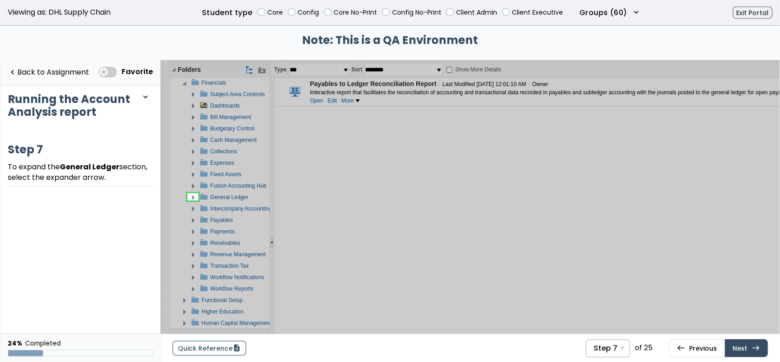
click at [196, 192] on link at bounding box center [193, 196] width 18 height 18
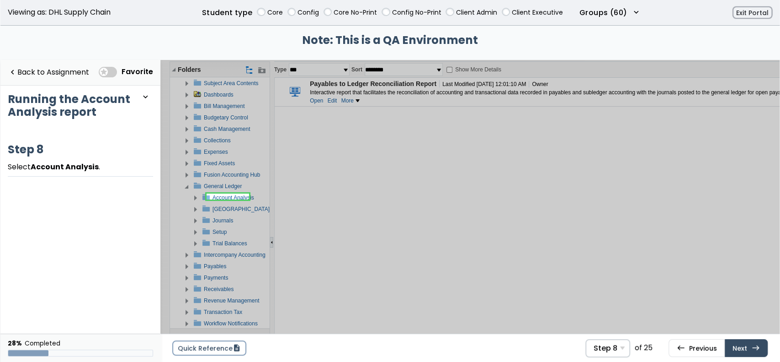
click at [225, 196] on link at bounding box center [228, 196] width 43 height 18
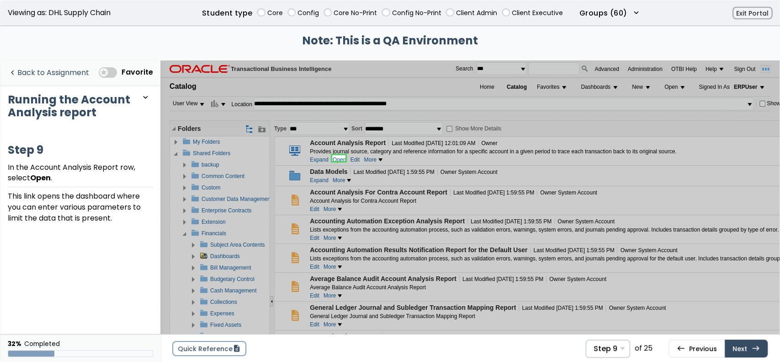
click at [77, 75] on link "navigate_before Back to Assignment" at bounding box center [48, 73] width 81 height 19
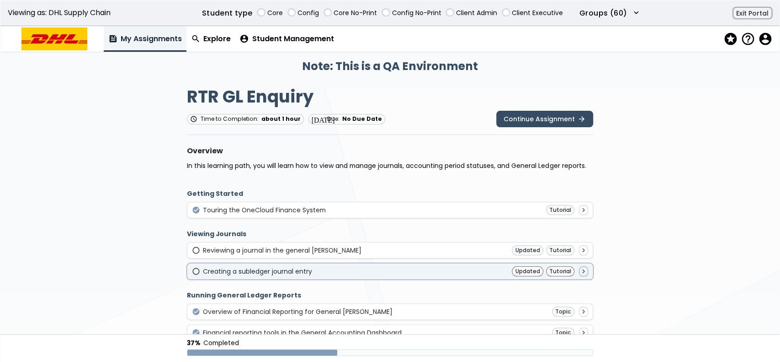
scroll to position [61, 0]
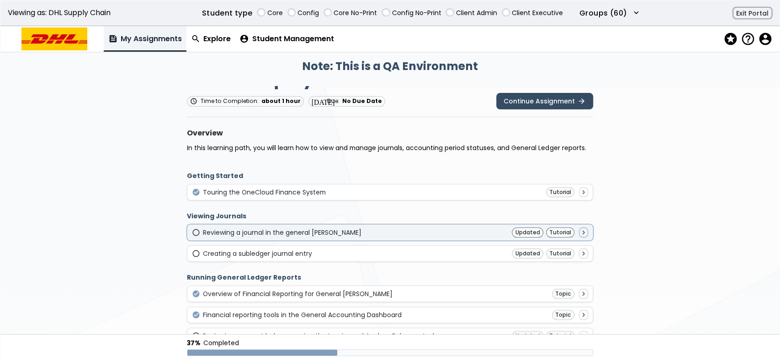
click at [322, 234] on div "Reviewing a journal in the general [PERSON_NAME]" at bounding box center [282, 232] width 159 height 7
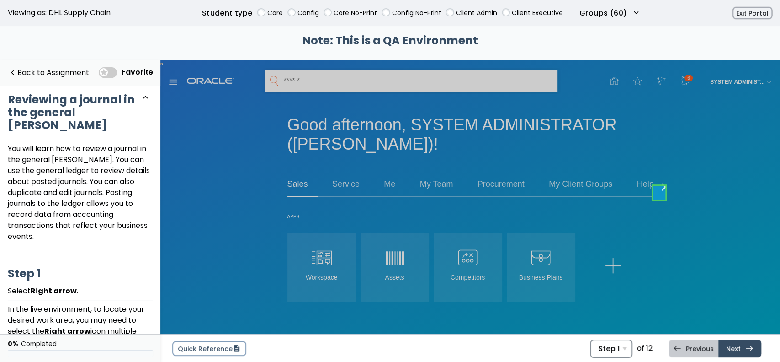
click at [633, 351] on div "Step 1 Step 1 Select Right arrow . Step 2 Select General Accounting . Step 3 Se…" at bounding box center [611, 348] width 43 height 18
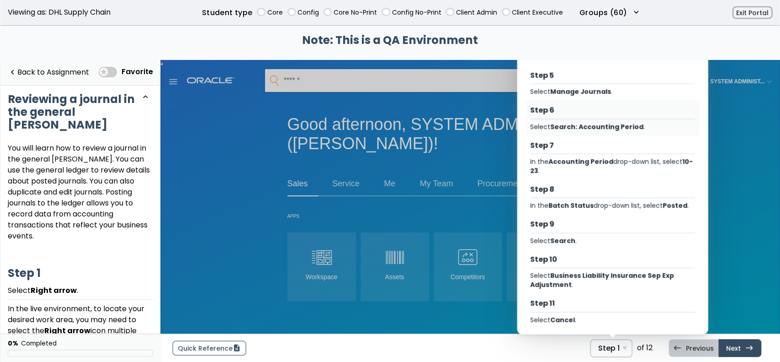
scroll to position [168, 0]
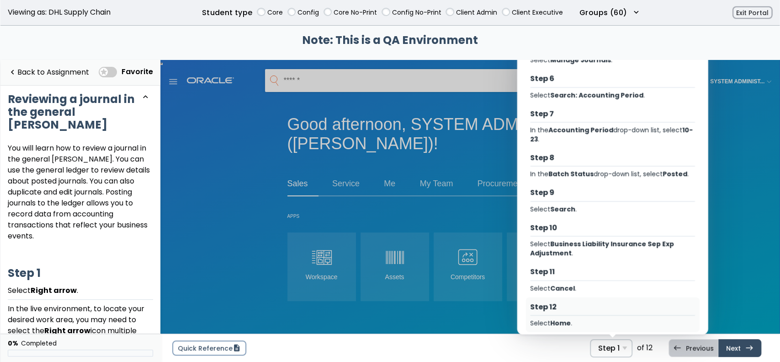
click at [548, 301] on div "Step 12" at bounding box center [612, 306] width 165 height 10
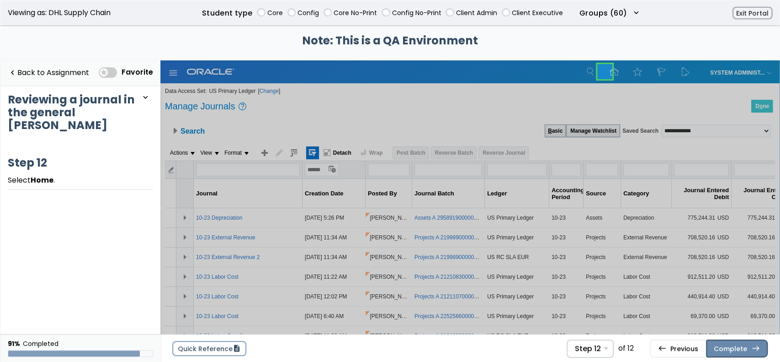
click at [721, 345] on button "Complete east" at bounding box center [737, 347] width 62 height 17
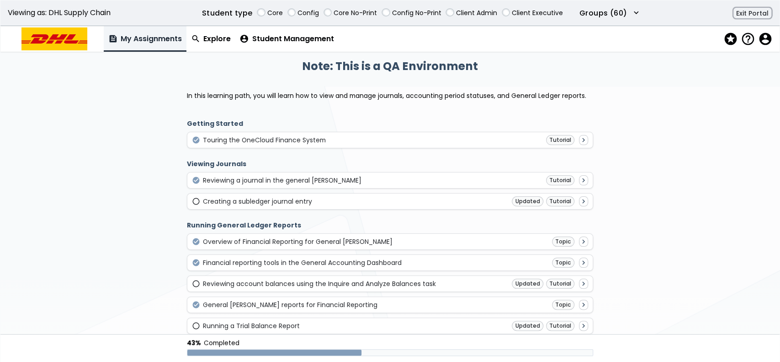
scroll to position [183, 0]
